Goal: Task Accomplishment & Management: Use online tool/utility

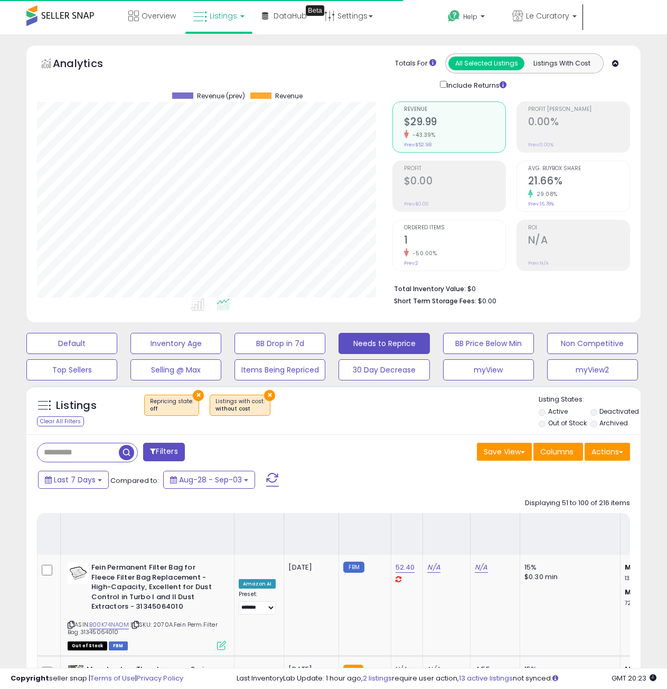
select select "*******"
select select "**"
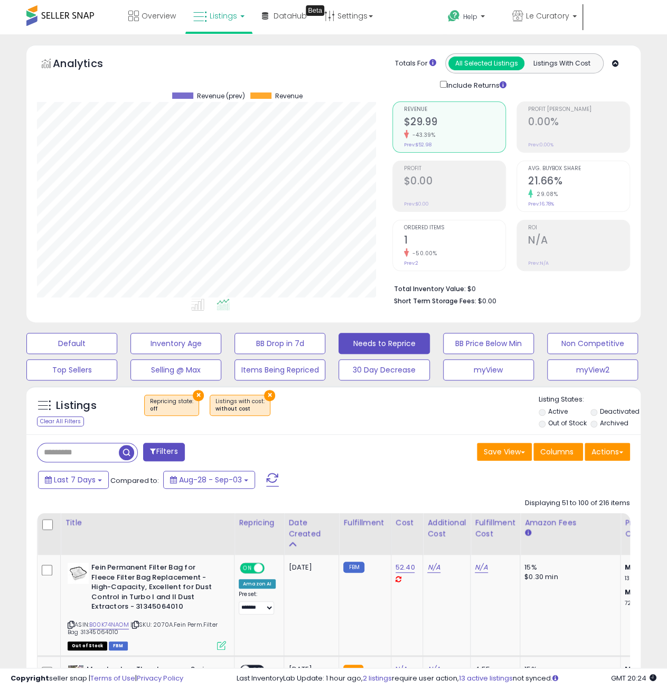
click at [206, 15] on icon at bounding box center [200, 17] width 14 height 14
click at [219, 92] on icon at bounding box center [231, 93] width 55 height 16
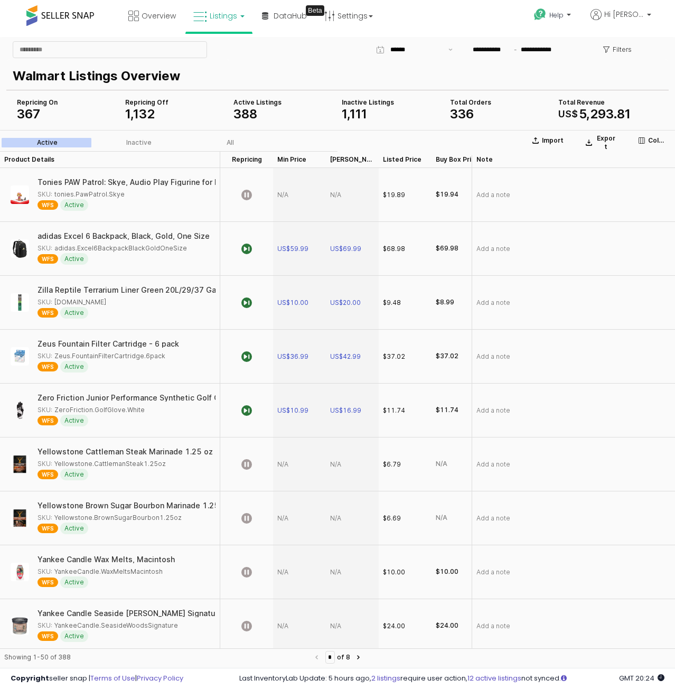
click at [138, 105] on div "Repricing Off" at bounding box center [175, 102] width 100 height 8
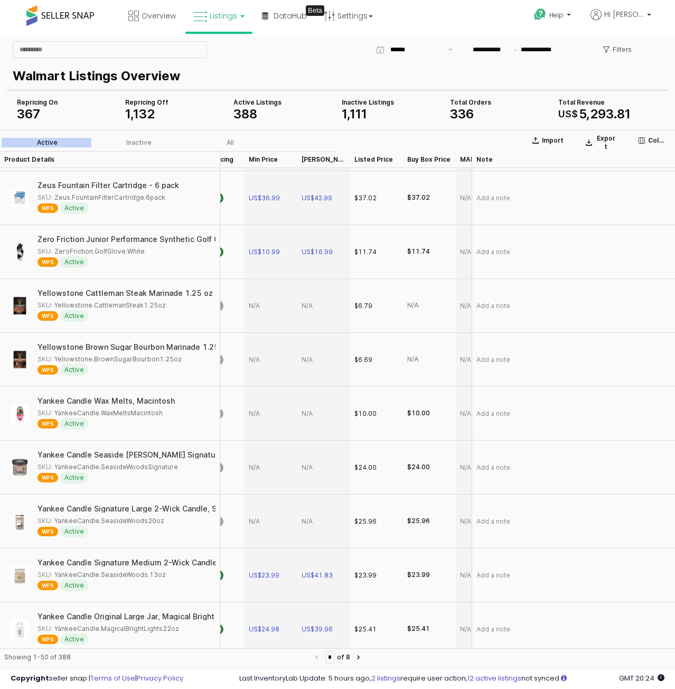
scroll to position [158, 0]
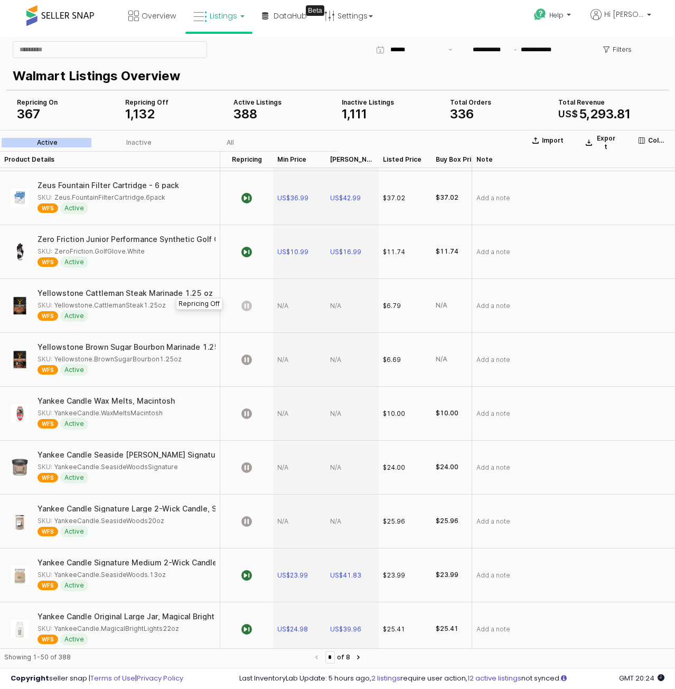
click at [244, 303] on icon "App Frame" at bounding box center [246, 306] width 11 height 11
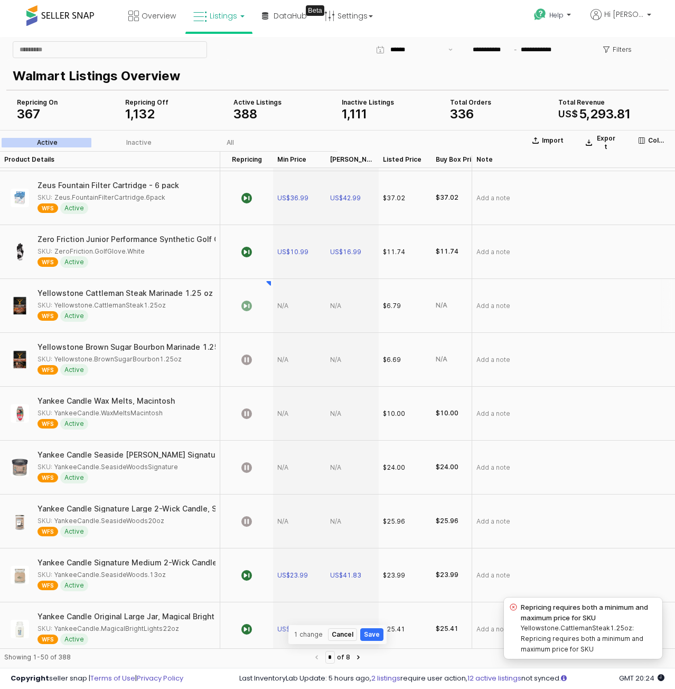
click at [297, 314] on div "App Frame" at bounding box center [299, 306] width 53 height 54
click at [287, 305] on div "App Frame" at bounding box center [299, 306] width 53 height 54
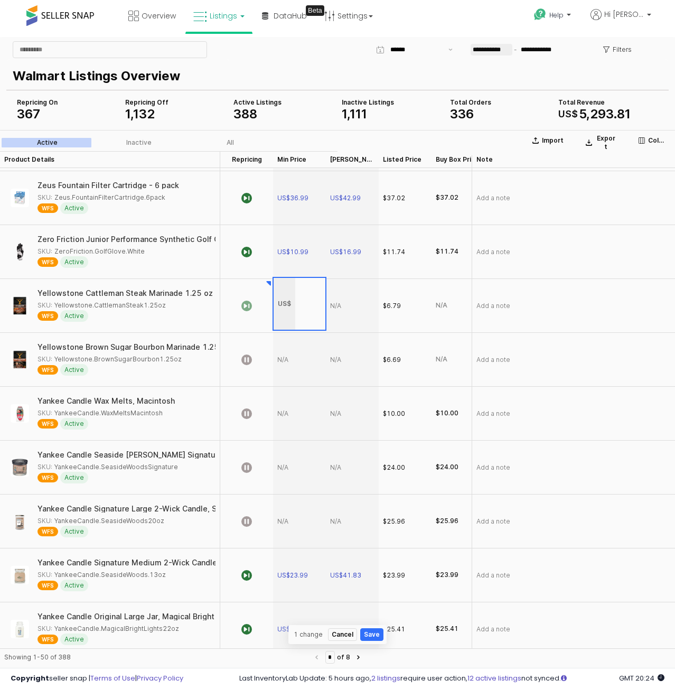
type input "*"
type input "****"
click at [354, 314] on section "Import Export Columns Active Inactive All Product Details Product Details Repri…" at bounding box center [337, 400] width 675 height 541
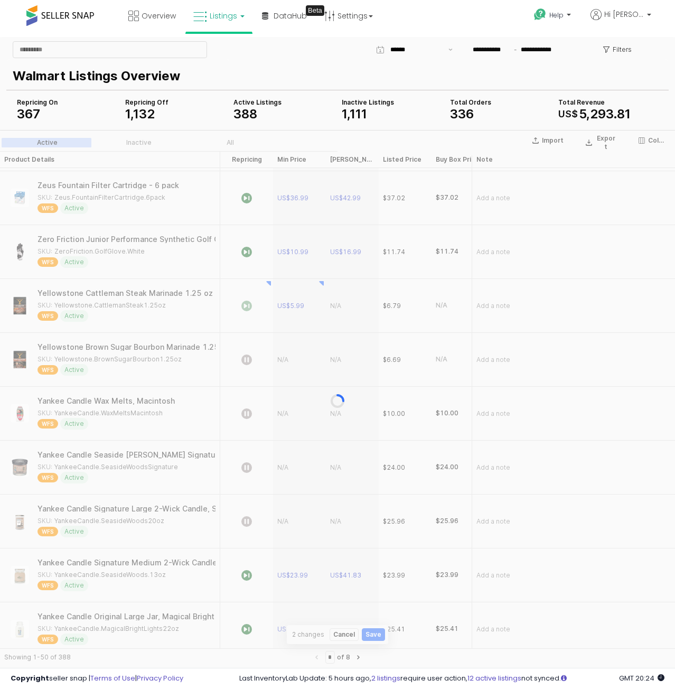
click at [354, 314] on div "App Frame" at bounding box center [337, 400] width 675 height 541
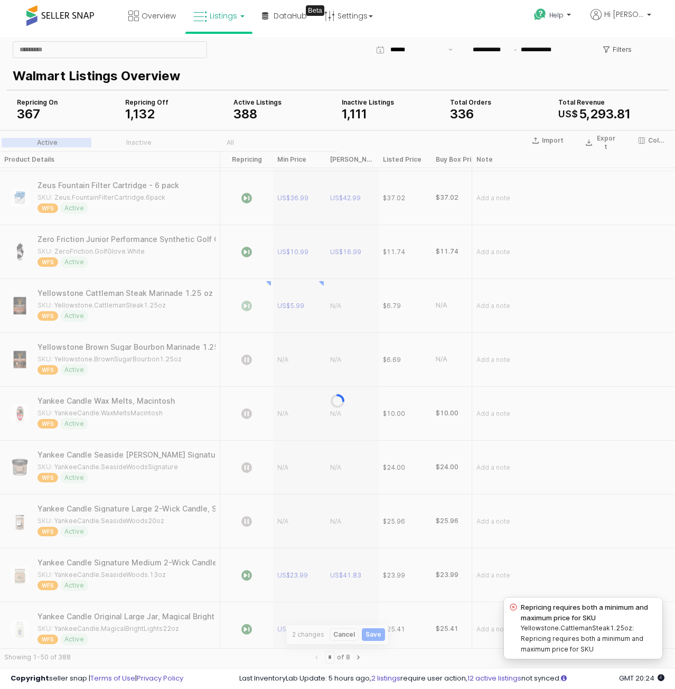
click at [354, 310] on div "App Frame" at bounding box center [337, 400] width 675 height 541
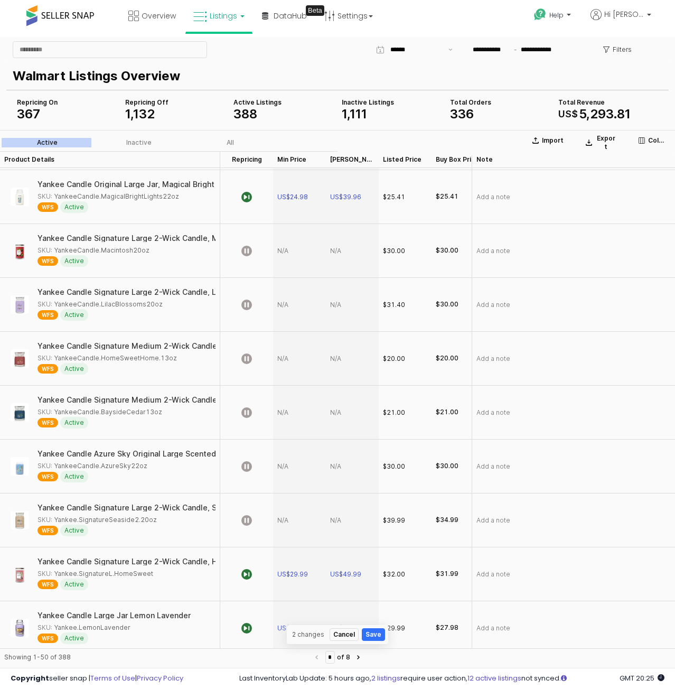
scroll to position [0, 0]
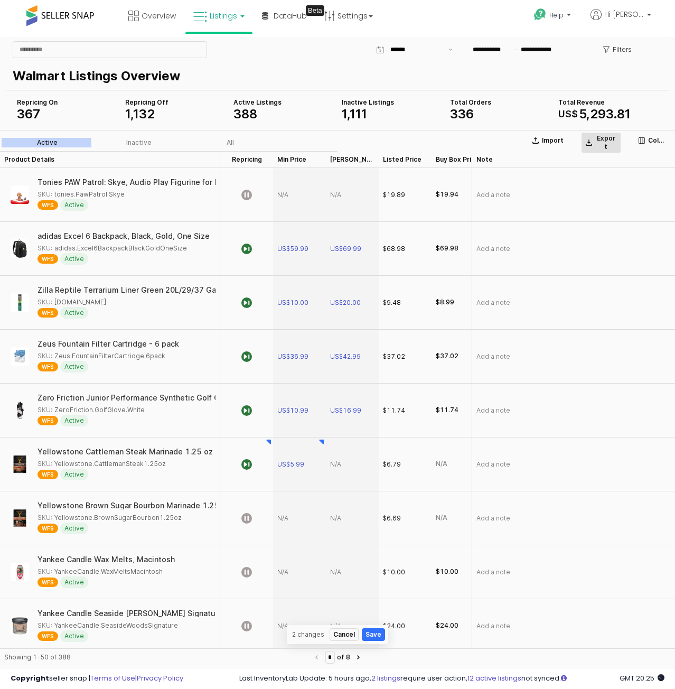
click at [609, 140] on p "Export" at bounding box center [605, 142] width 21 height 17
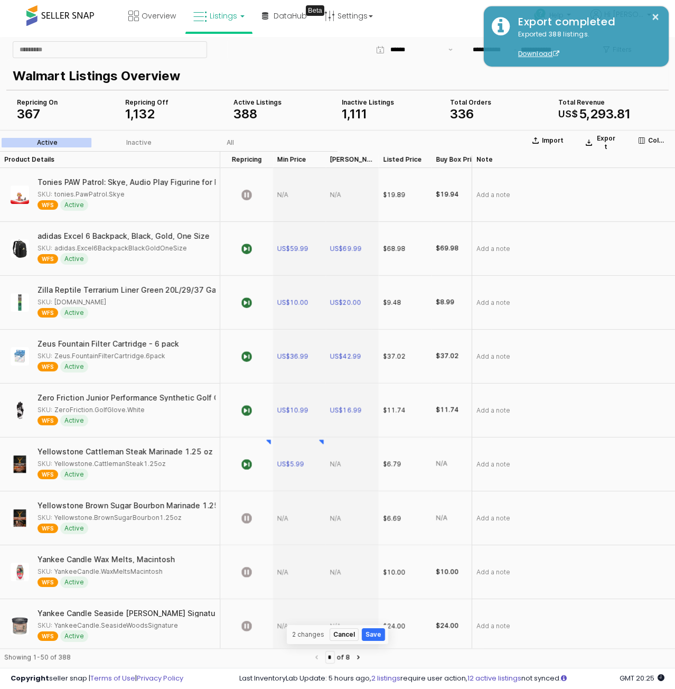
click at [263, 101] on div "Active Listings" at bounding box center [283, 102] width 100 height 8
click at [247, 113] on span "388" at bounding box center [245, 113] width 24 height 15
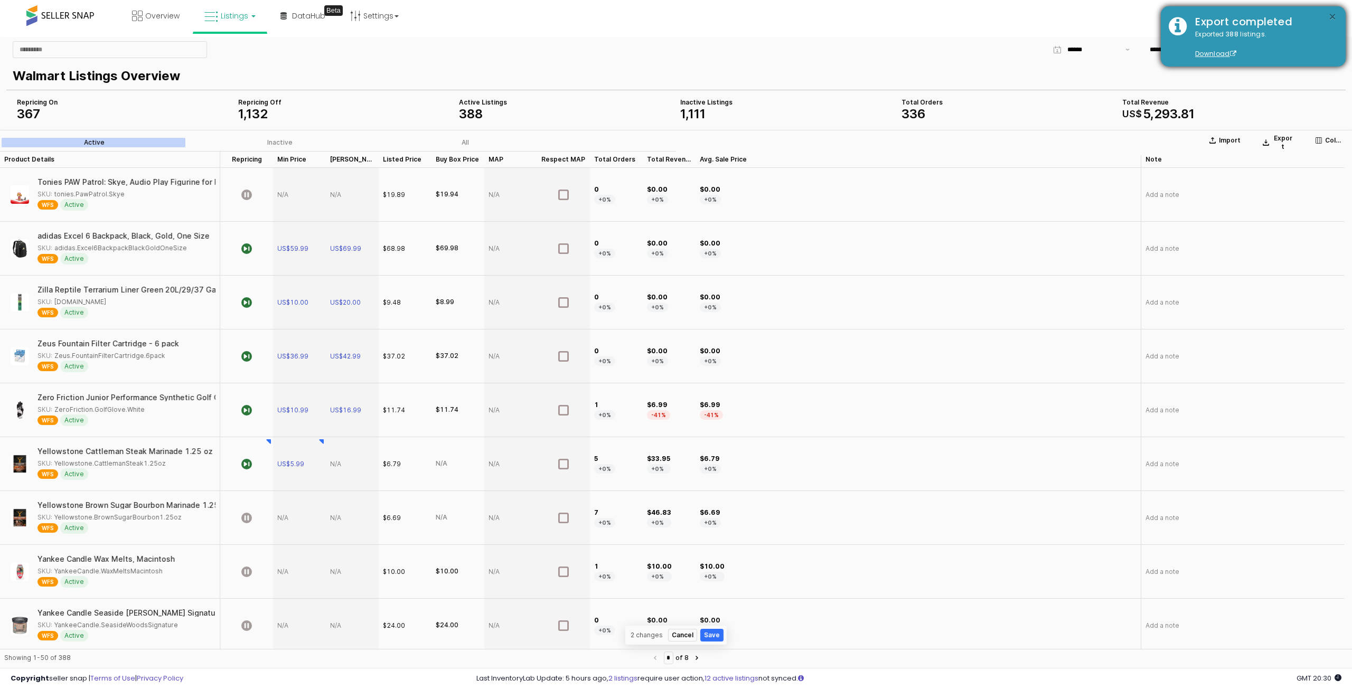
click at [675, 15] on button "×" at bounding box center [1333, 17] width 8 height 13
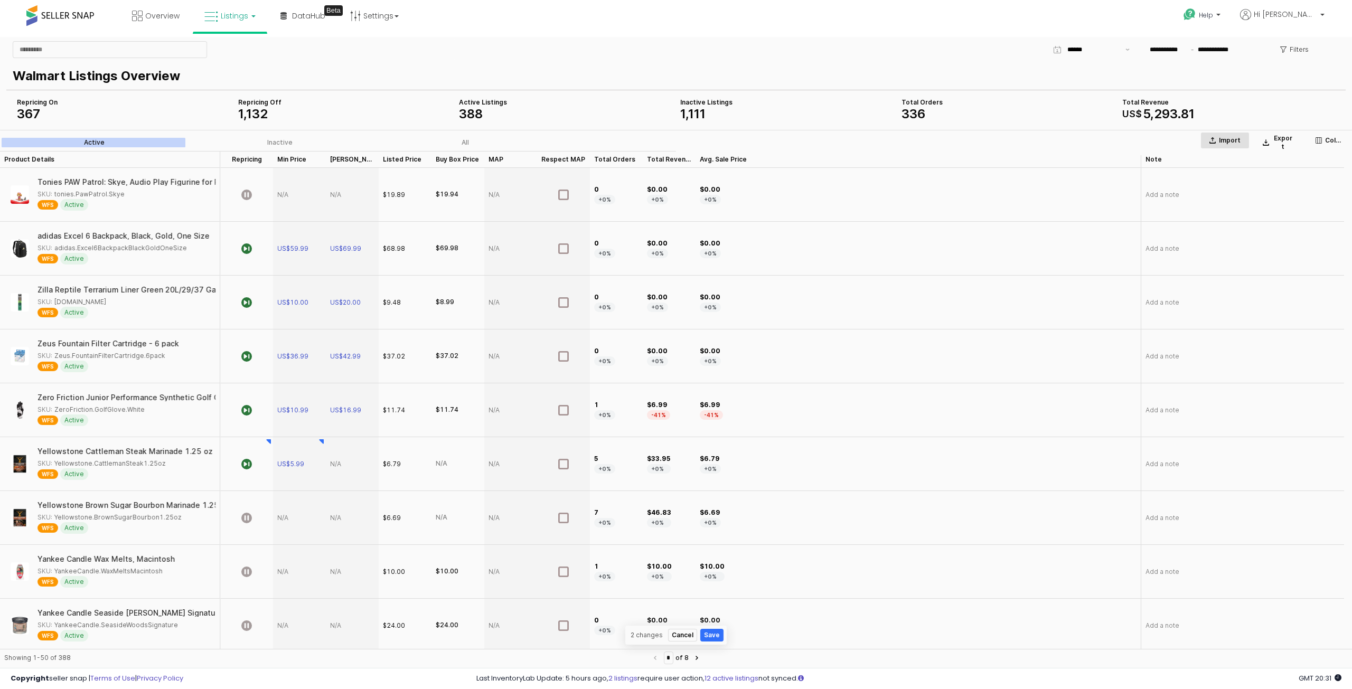
click at [675, 139] on div "Import" at bounding box center [1225, 140] width 40 height 8
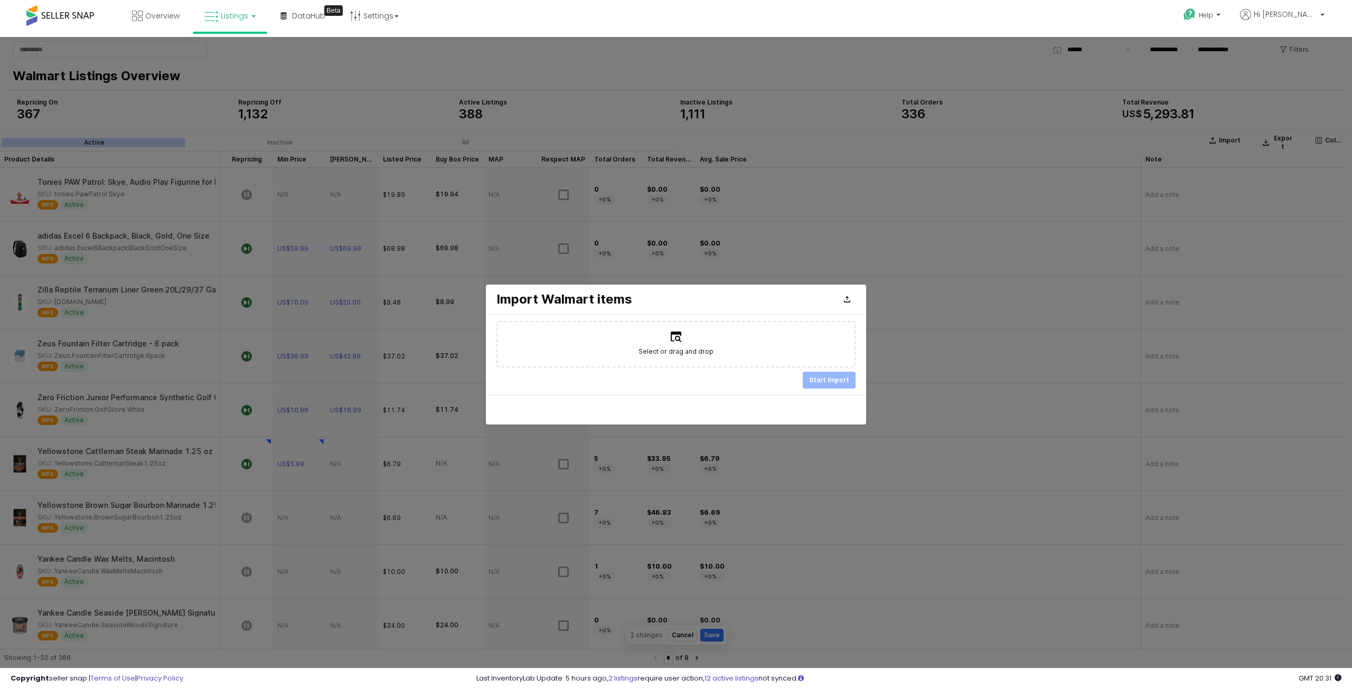
click at [675, 57] on div at bounding box center [676, 354] width 1352 height 635
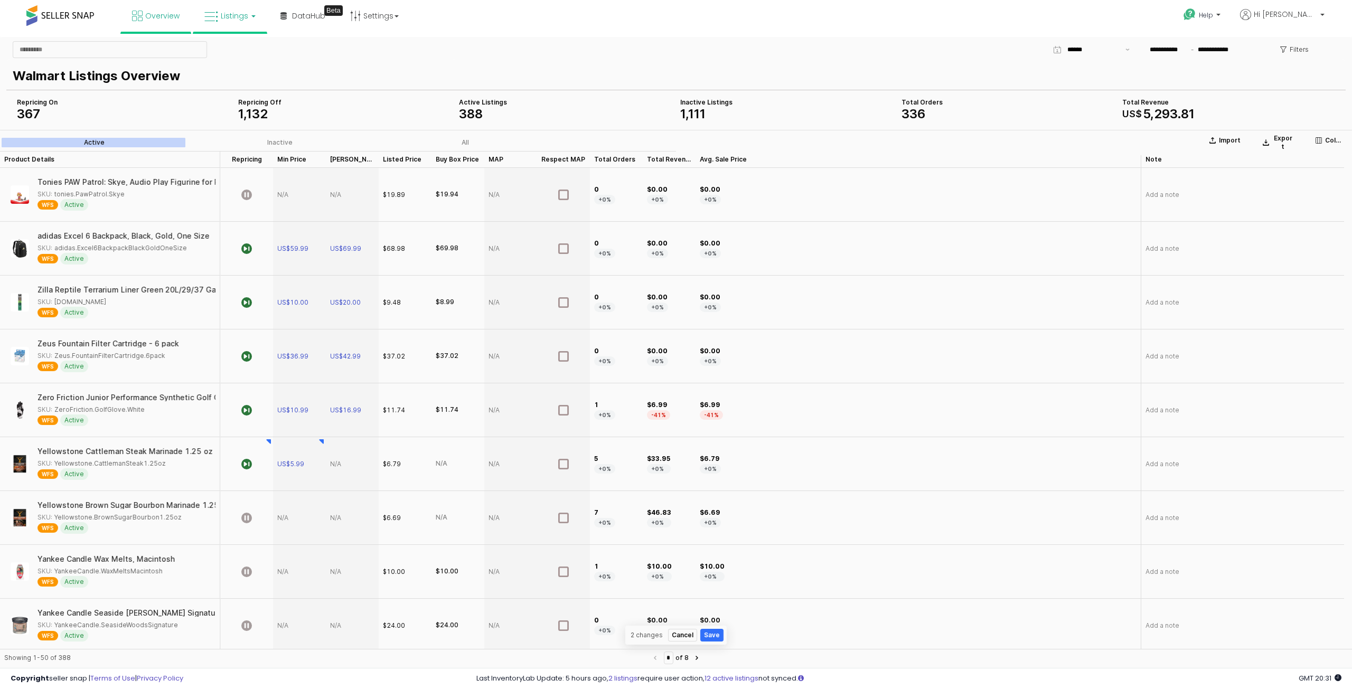
click at [142, 18] on icon at bounding box center [137, 16] width 11 height 11
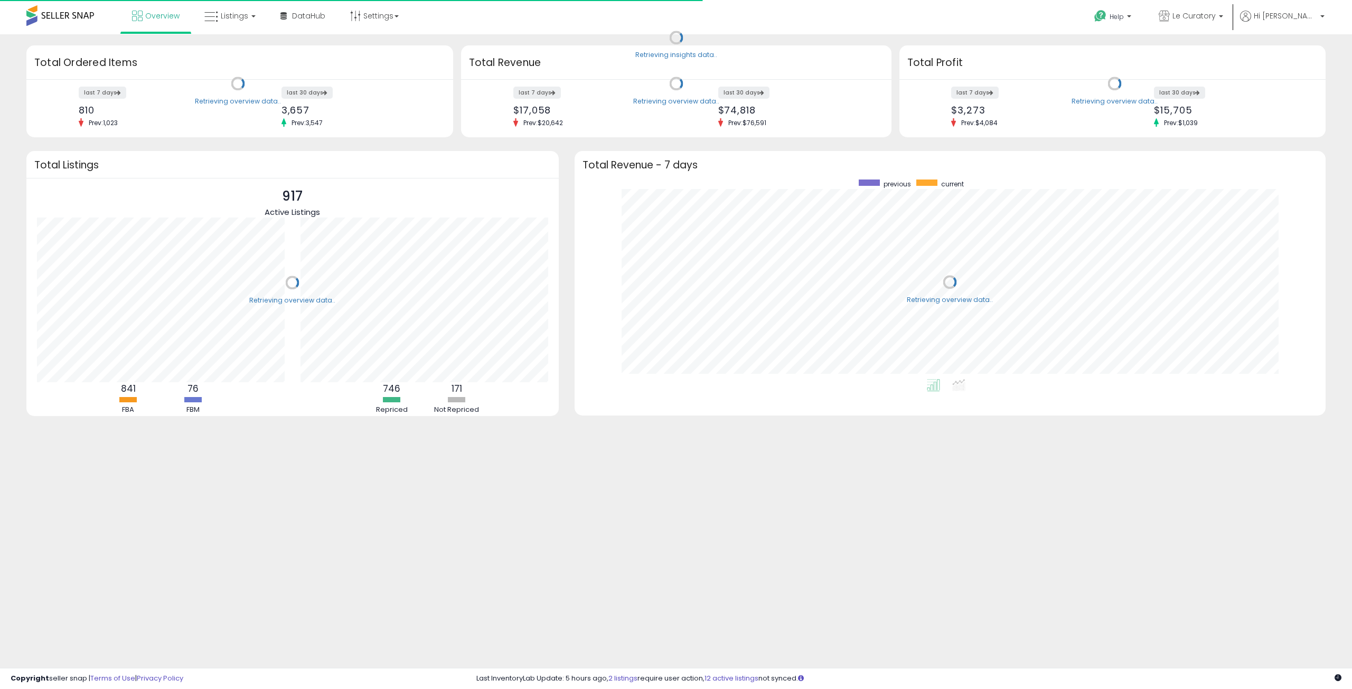
scroll to position [200, 730]
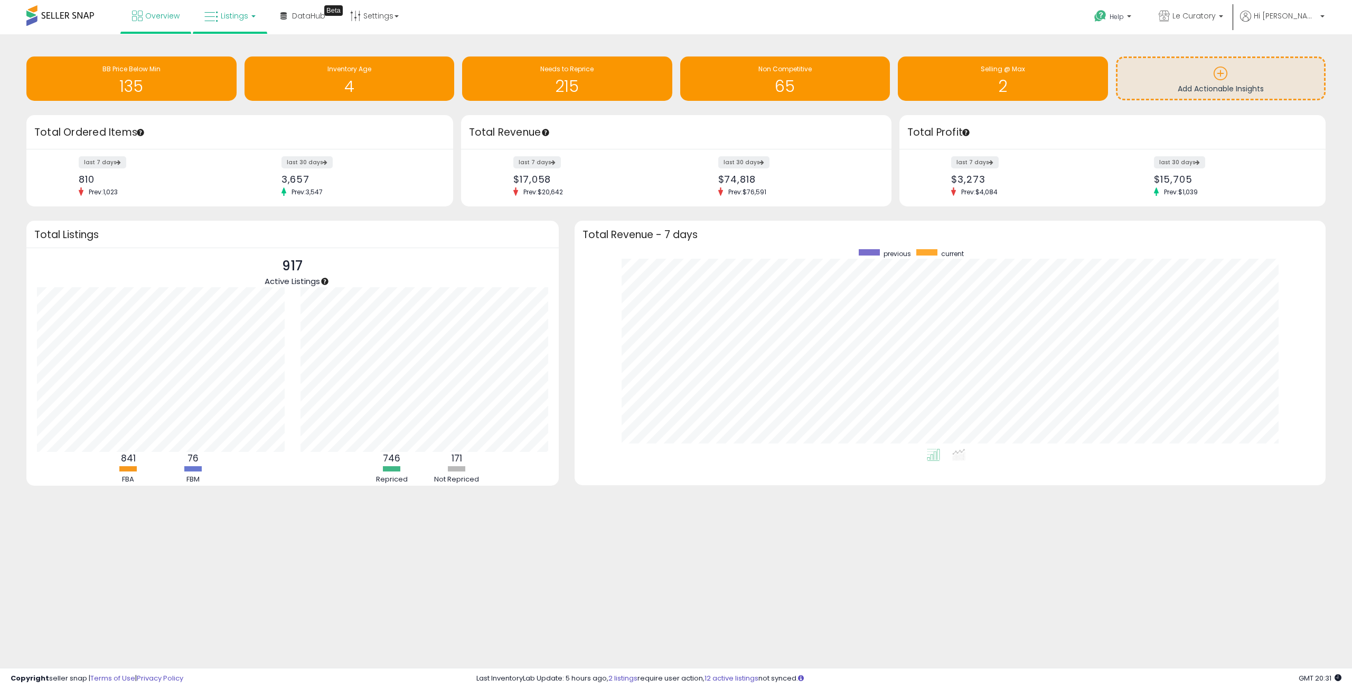
click at [217, 14] on icon at bounding box center [211, 17] width 14 height 14
click at [229, 98] on icon at bounding box center [239, 93] width 55 height 16
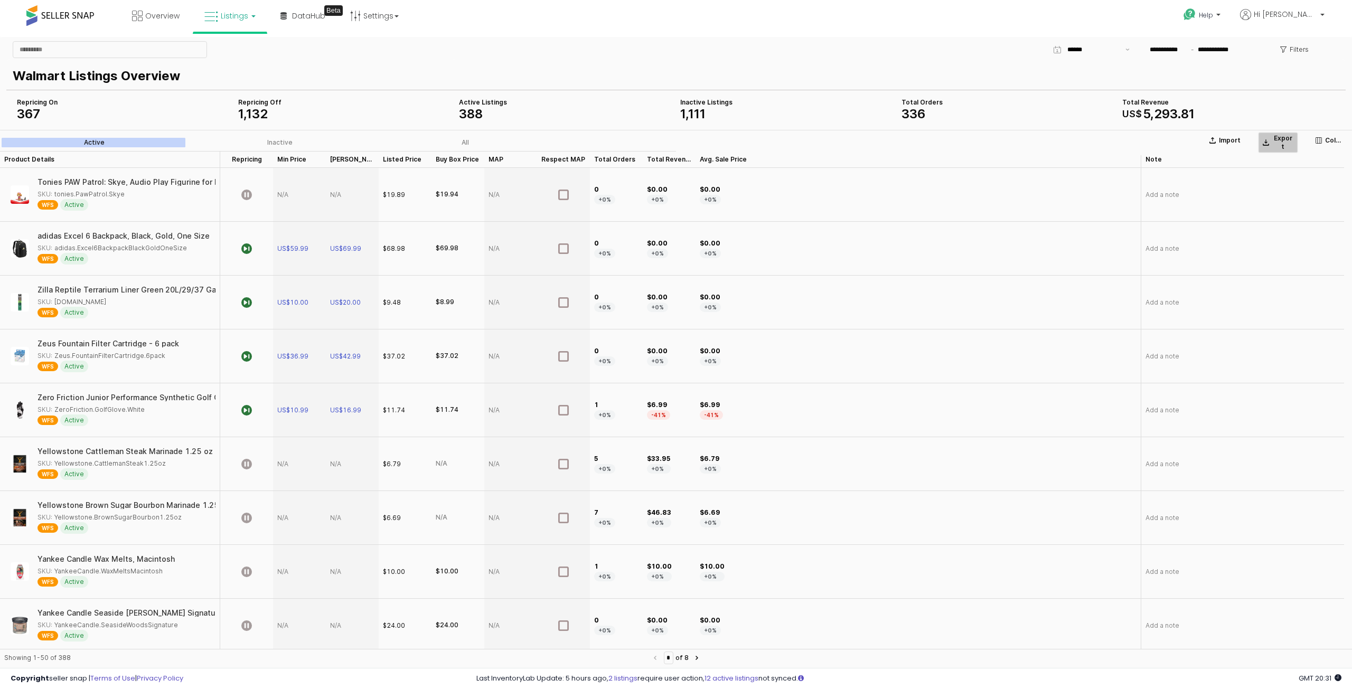
click at [1272, 136] on div "Export" at bounding box center [1278, 142] width 31 height 17
